Goal: Find contact information: Find contact information

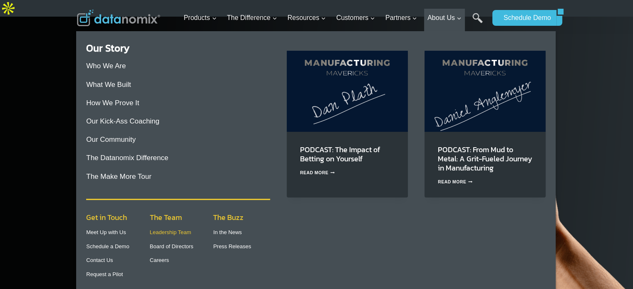
click at [169, 232] on link "Leadership Team" at bounding box center [171, 232] width 42 height 6
click at [99, 263] on link "Contact Us" at bounding box center [99, 260] width 27 height 6
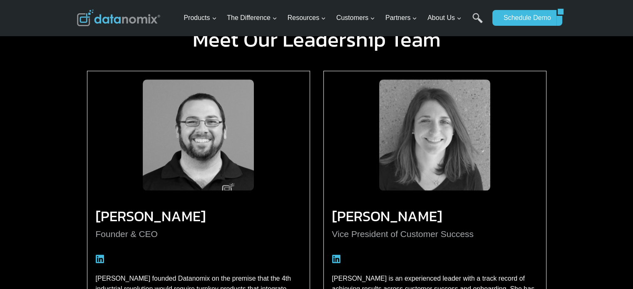
click at [111, 213] on h3 "Greg McHale" at bounding box center [199, 216] width 206 height 7
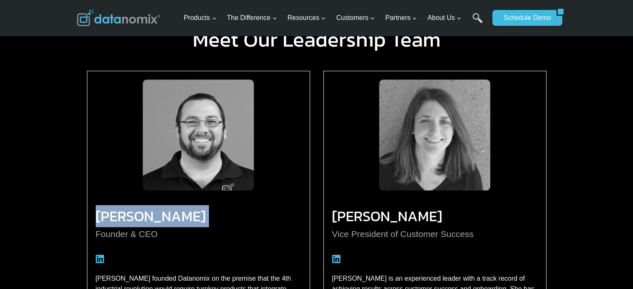
click at [111, 213] on h3 "Greg McHale" at bounding box center [199, 216] width 206 height 7
copy div "Greg McHale"
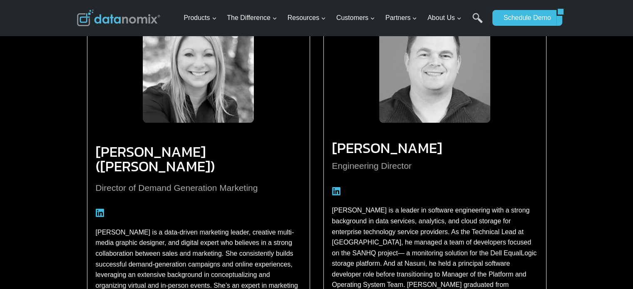
scroll to position [1257, 0]
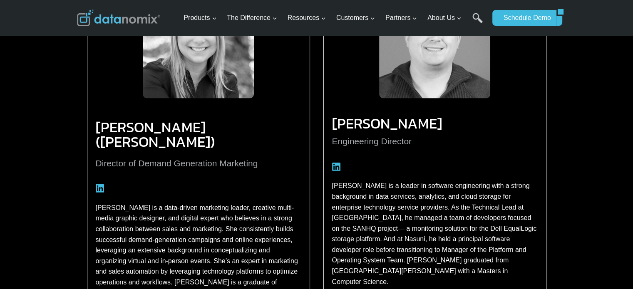
click at [103, 120] on h3 "Lisa Murphy (Saunders)" at bounding box center [199, 134] width 206 height 29
drag, startPoint x: 103, startPoint y: 100, endPoint x: 105, endPoint y: 233, distance: 132.8
click at [129, 120] on h3 "Lisa Murphy (Saunders)" at bounding box center [199, 134] width 206 height 29
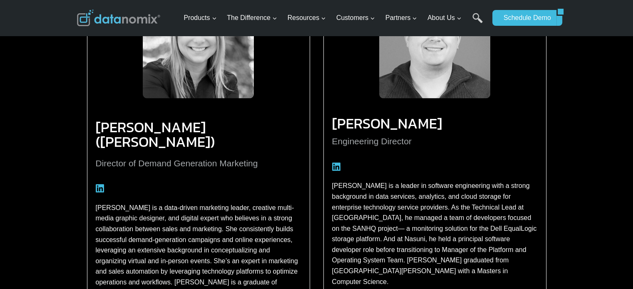
click at [129, 120] on h3 "Lisa Murphy (Saunders)" at bounding box center [199, 134] width 206 height 29
click at [103, 120] on h3 "Lisa Murphy (Saunders)" at bounding box center [199, 134] width 206 height 29
click at [156, 120] on h3 "Lisa Murphy (Saunders)" at bounding box center [199, 134] width 206 height 29
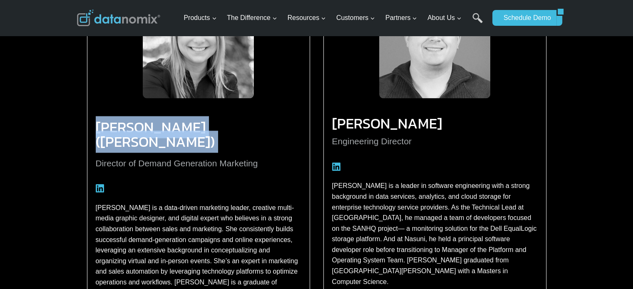
click at [206, 120] on h3 "Lisa Murphy (Saunders)" at bounding box center [199, 134] width 206 height 29
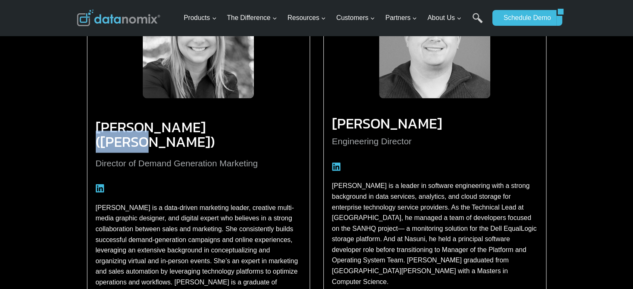
click at [206, 120] on h3 "Lisa Murphy (Saunders)" at bounding box center [199, 134] width 206 height 29
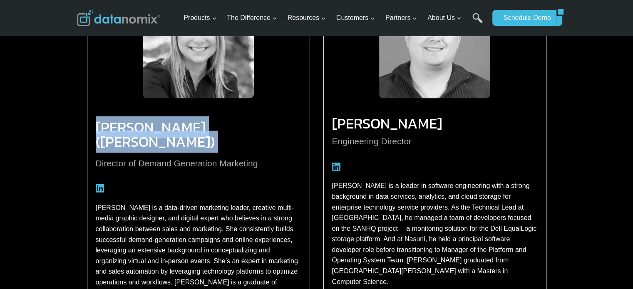
click at [206, 120] on h3 "Lisa Murphy (Saunders)" at bounding box center [199, 134] width 206 height 29
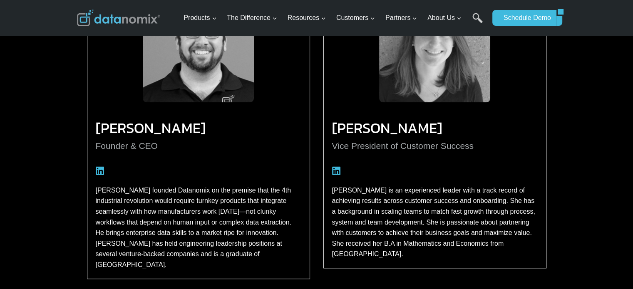
scroll to position [924, 0]
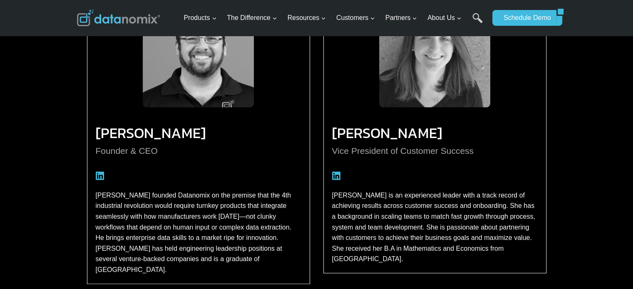
click at [103, 129] on h3 "Greg McHale" at bounding box center [199, 132] width 206 height 7
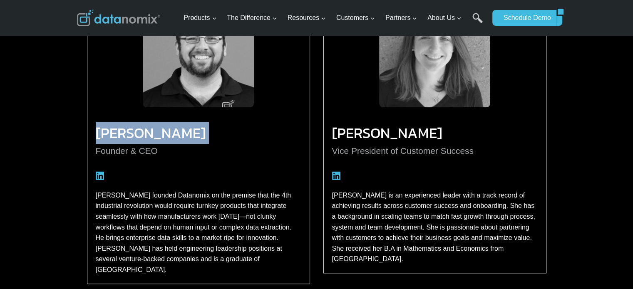
click at [103, 129] on h3 "Greg McHale" at bounding box center [199, 132] width 206 height 7
copy div "Greg McHale"
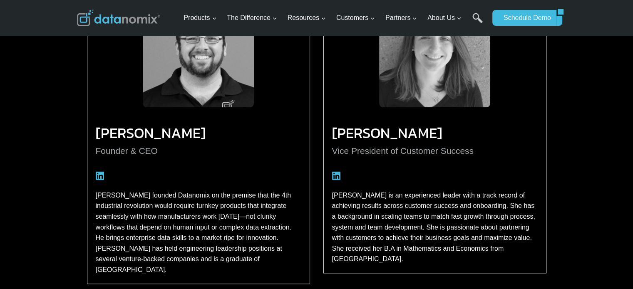
click at [98, 144] on p "Founder & CEO" at bounding box center [199, 151] width 206 height 14
copy div "Founder & CEO"
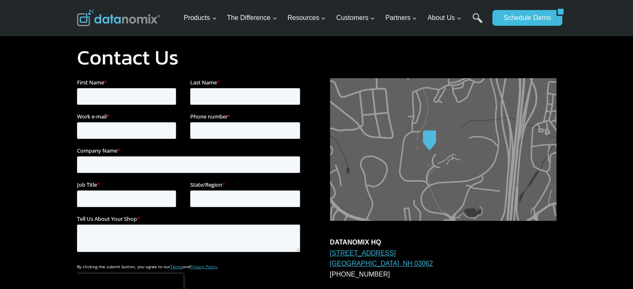
scroll to position [42, 0]
